Goal: Task Accomplishment & Management: Manage account settings

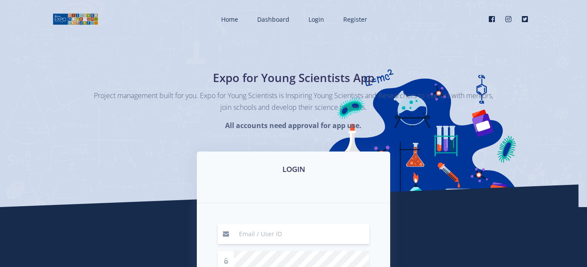
click at [280, 238] on input at bounding box center [302, 234] width 136 height 20
type input "[EMAIL_ADDRESS][DOMAIN_NAME]"
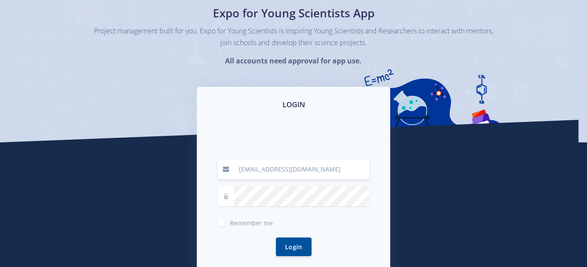
scroll to position [70, 0]
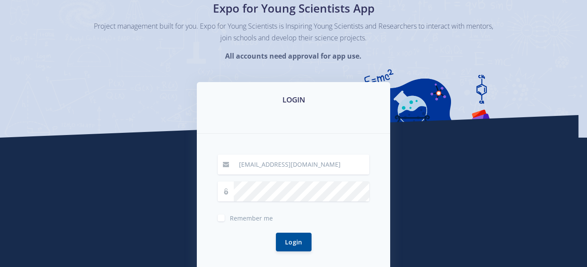
click at [227, 190] on icon at bounding box center [226, 192] width 6 height 6
click at [230, 220] on label "Remember me" at bounding box center [251, 216] width 43 height 7
click at [230, 218] on input "Remember me" at bounding box center [233, 215] width 6 height 6
checkbox input "true"
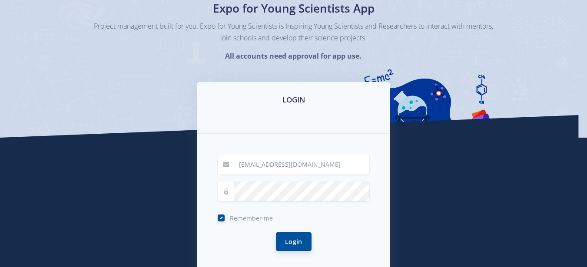
click at [287, 241] on button "Login" at bounding box center [294, 242] width 36 height 19
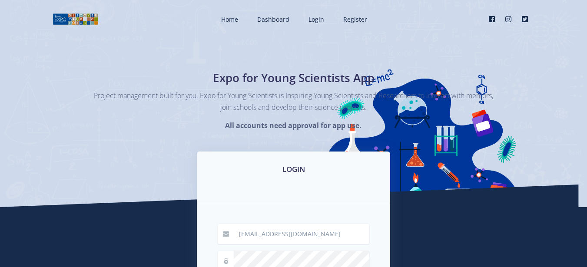
scroll to position [70, 0]
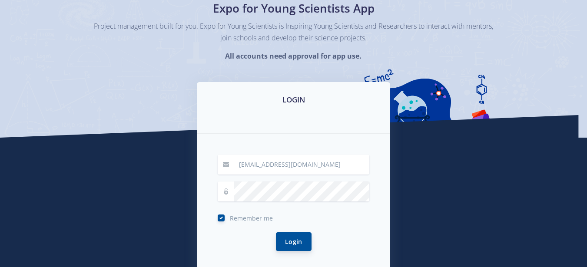
click at [289, 243] on button "Login" at bounding box center [294, 242] width 36 height 19
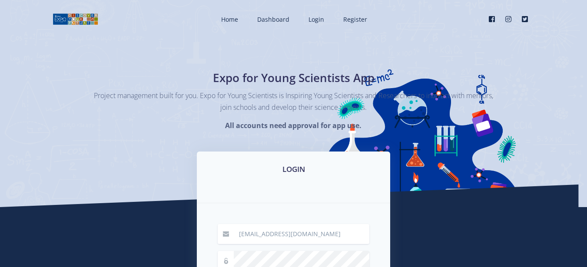
scroll to position [70, 0]
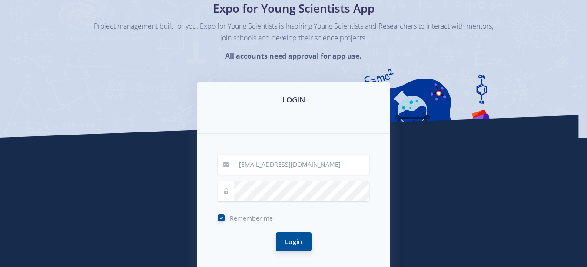
click at [290, 240] on button "Login" at bounding box center [294, 242] width 36 height 19
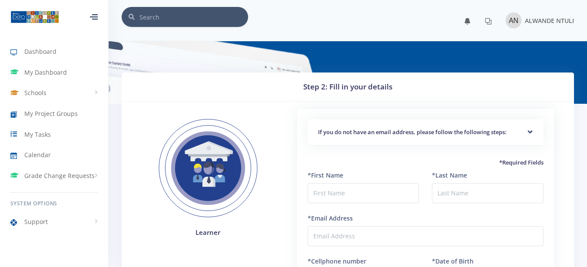
click at [586, 21] on html "Dashboard My Dashboard Schools View Schools My Project Groups My Tasks" at bounding box center [293, 234] width 587 height 468
click at [56, 111] on span "My Project Groups" at bounding box center [50, 113] width 53 height 9
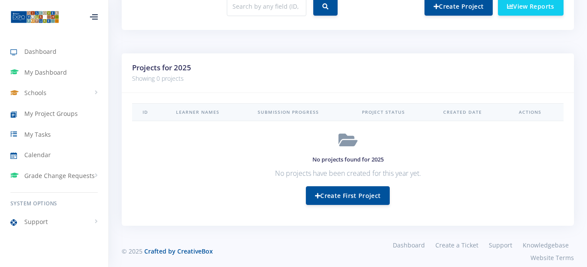
scroll to position [380, 0]
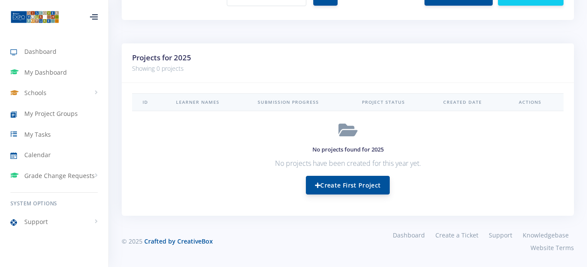
click at [349, 187] on link "Create First Project" at bounding box center [348, 185] width 84 height 19
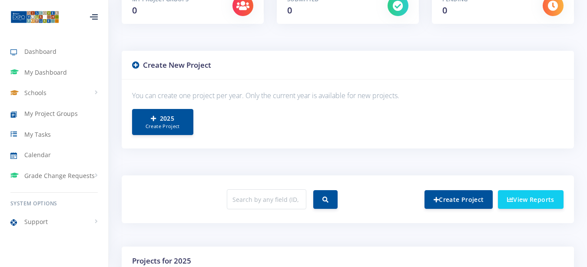
scroll to position [132, 0]
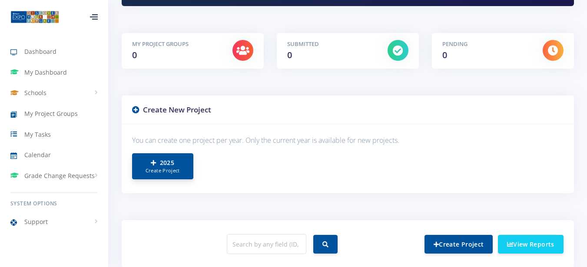
click at [162, 159] on link "2025 Create Project" at bounding box center [162, 166] width 61 height 26
click at [463, 241] on link "Create Project" at bounding box center [459, 244] width 68 height 19
click at [169, 176] on link "2025 Create Project" at bounding box center [162, 166] width 61 height 26
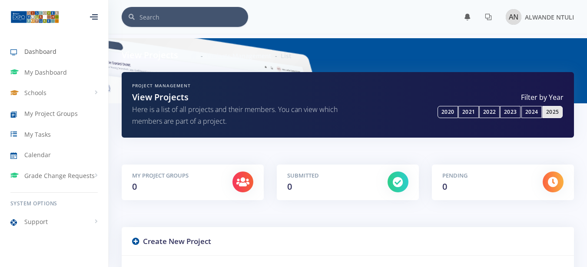
click at [43, 50] on span "Dashboard" at bounding box center [40, 51] width 32 height 9
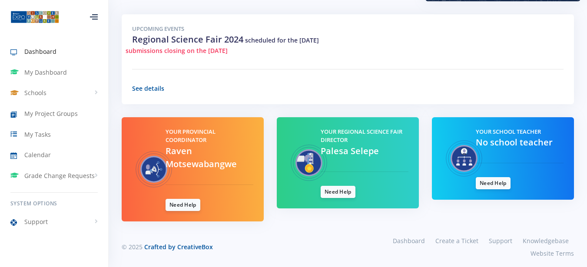
scroll to position [281, 0]
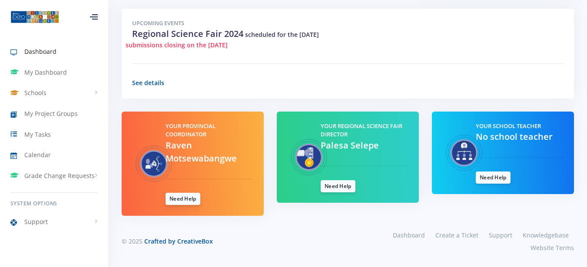
click at [188, 201] on link "Need Help" at bounding box center [183, 199] width 35 height 12
